Goal: Check status

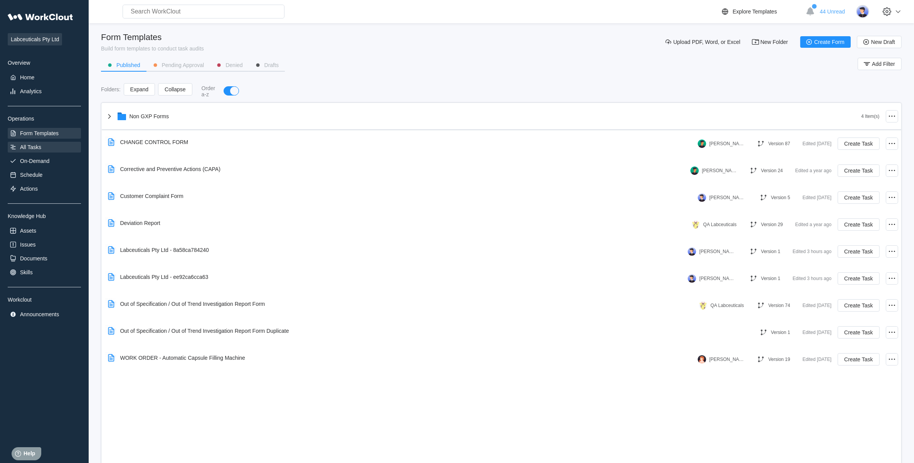
click at [47, 142] on div "All Tasks" at bounding box center [44, 147] width 73 height 11
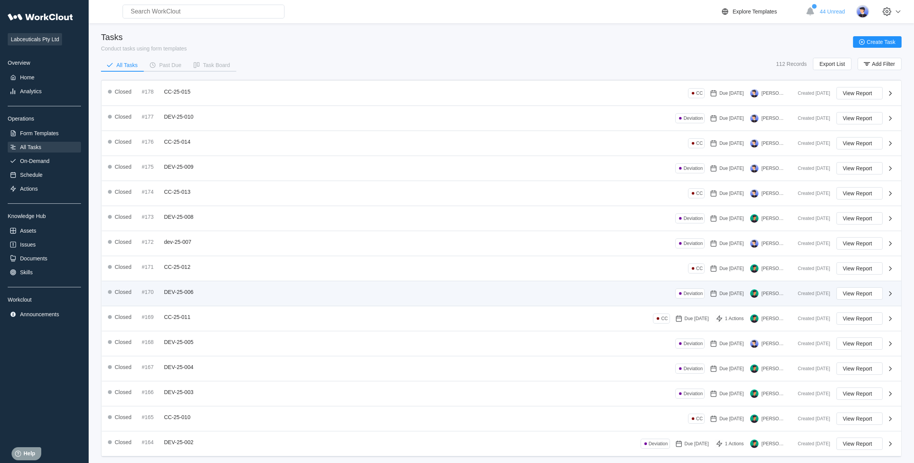
scroll to position [34, 0]
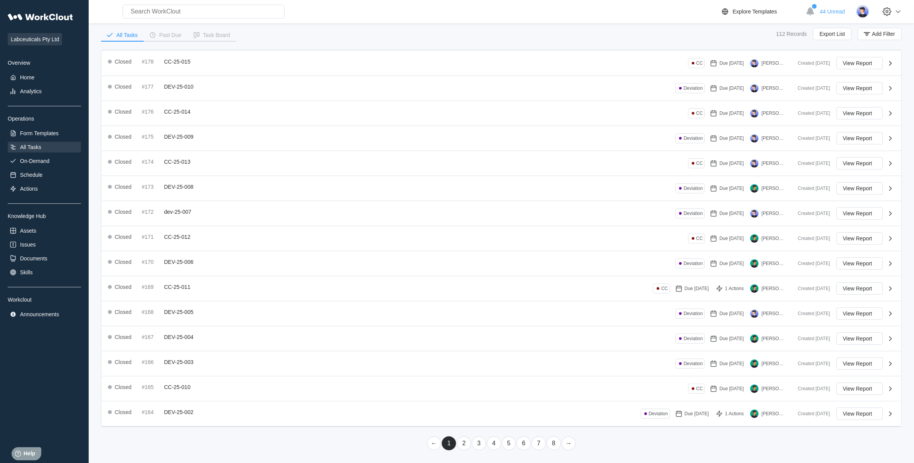
click at [462, 447] on link "2" at bounding box center [464, 444] width 14 height 14
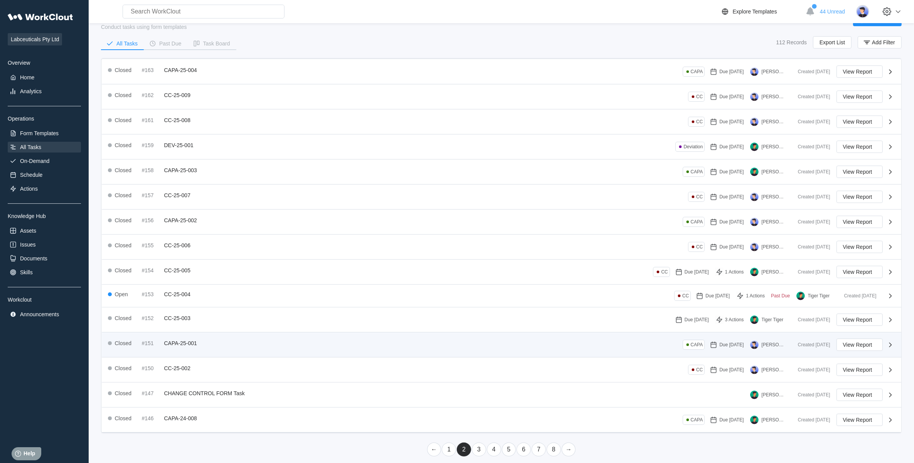
scroll to position [32, 0]
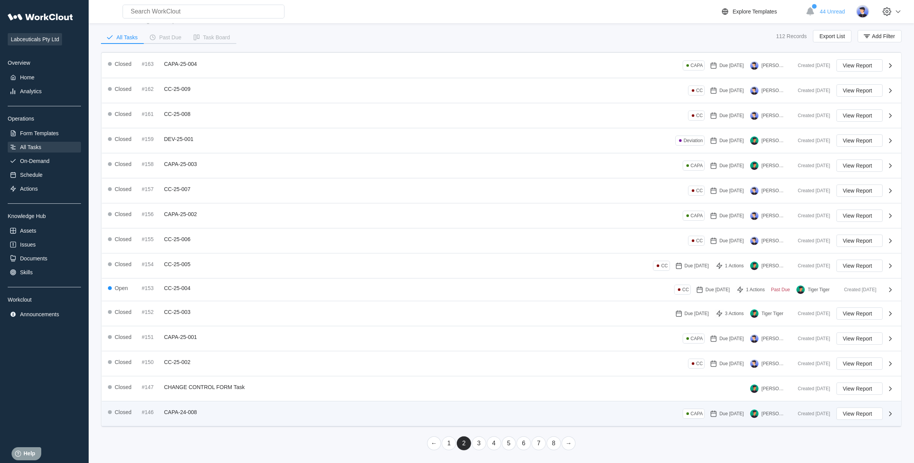
click at [242, 415] on div "Closed #146 CAPA-24-008 CAPA Due [DATE] [PERSON_NAME]" at bounding box center [450, 414] width 684 height 12
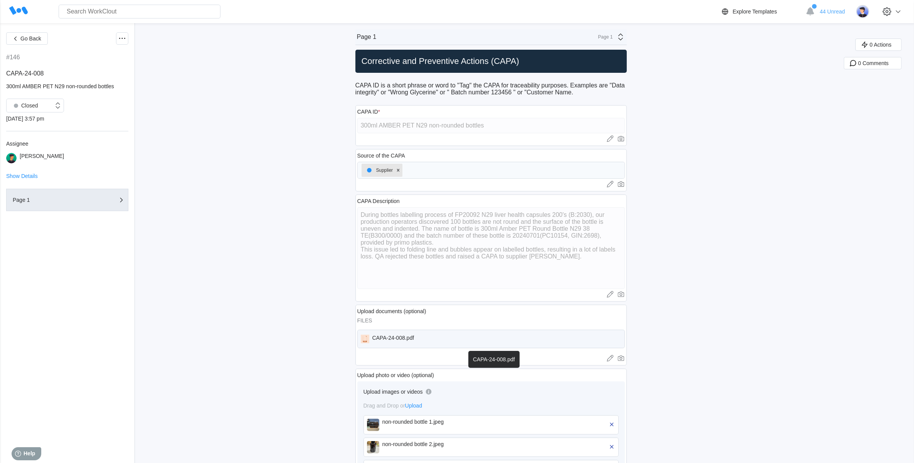
click at [403, 343] on div "CAPA-24-008.pdf" at bounding box center [393, 339] width 42 height 8
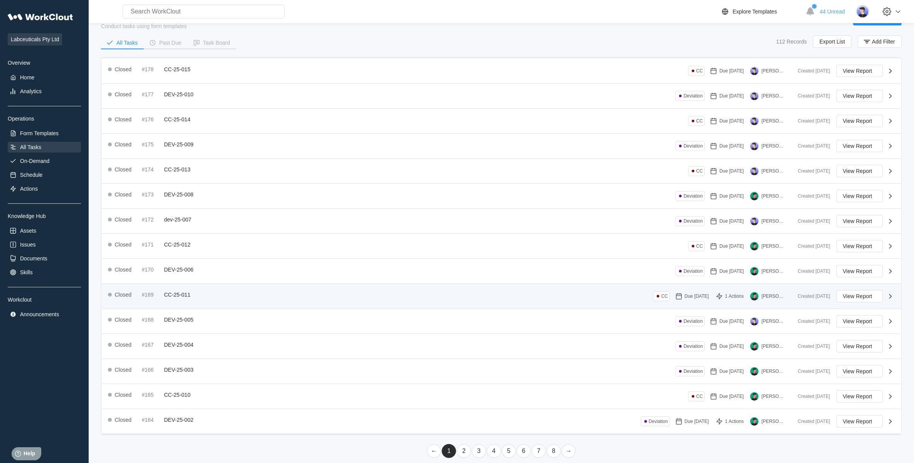
scroll to position [34, 0]
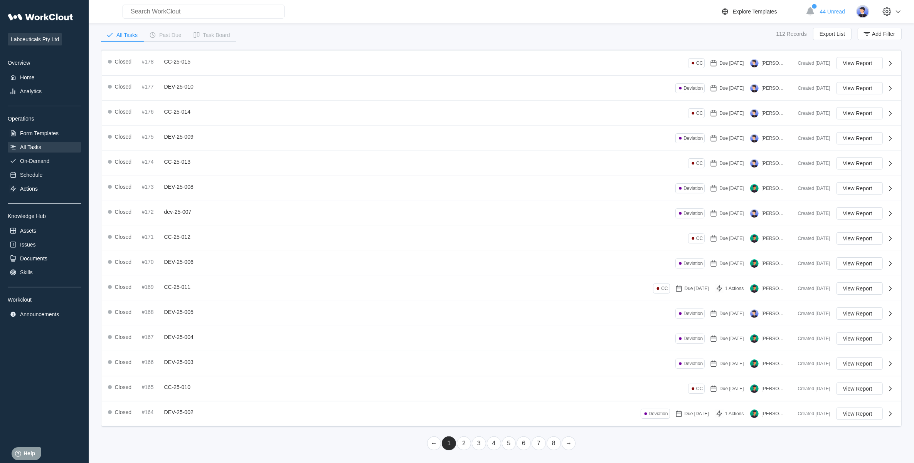
click at [457, 444] on link "2" at bounding box center [464, 444] width 14 height 14
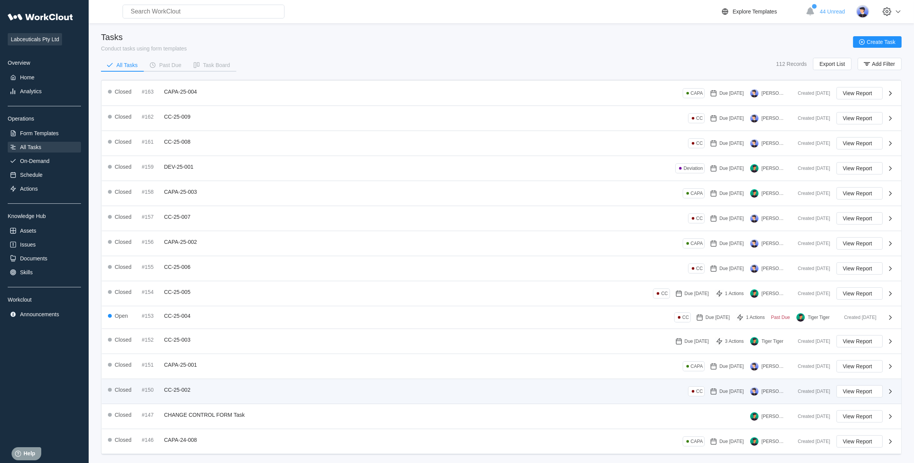
scroll to position [32, 0]
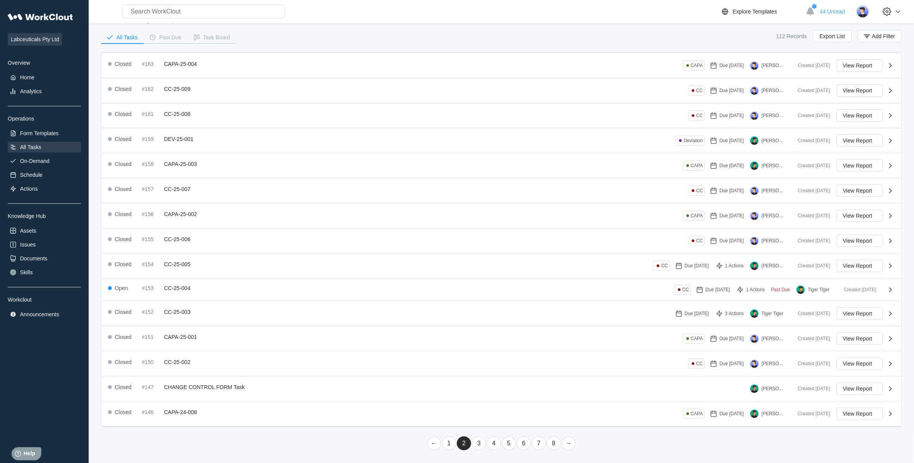
click at [478, 442] on link "3" at bounding box center [479, 444] width 14 height 14
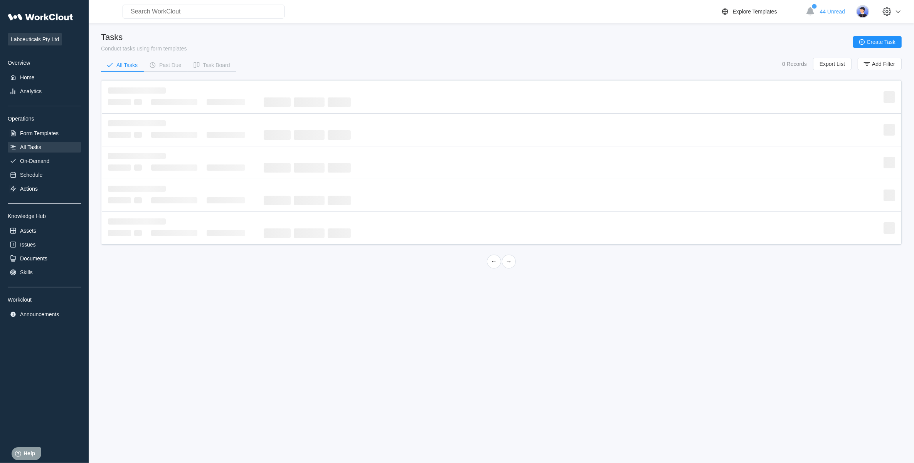
scroll to position [0, 0]
